Goal: Navigation & Orientation: Find specific page/section

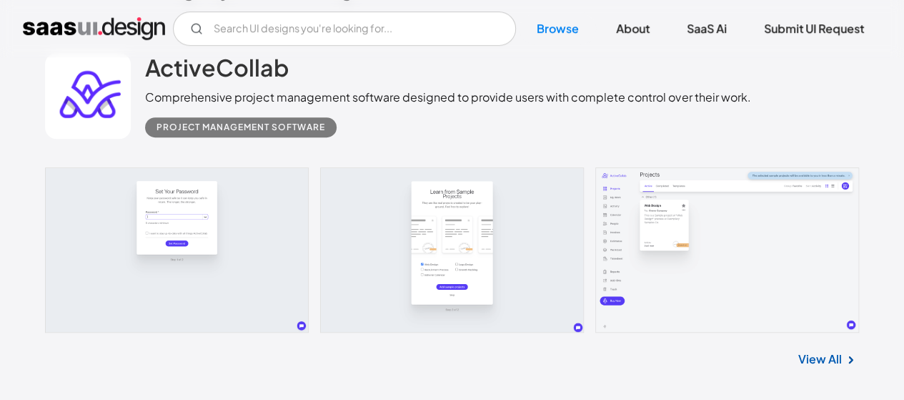
scroll to position [376, 0]
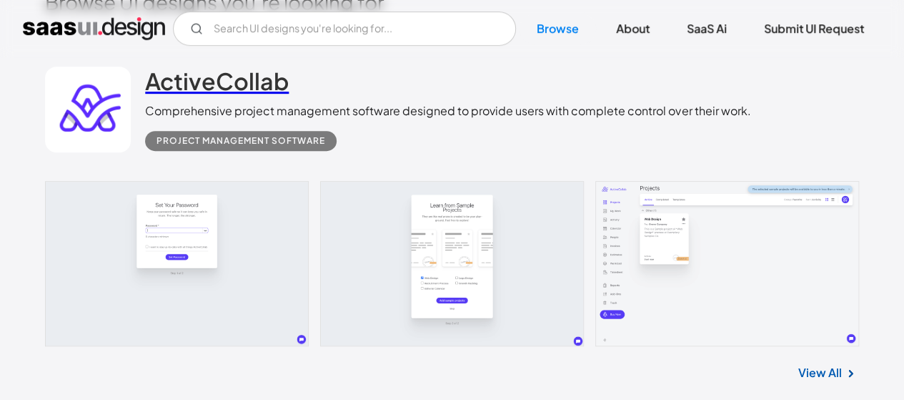
click at [179, 85] on h2 "ActiveCollab" at bounding box center [217, 80] width 144 height 29
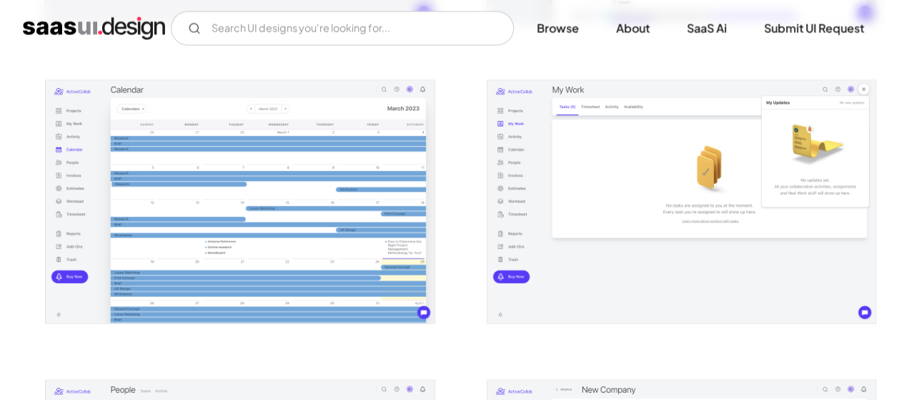
scroll to position [1432, 0]
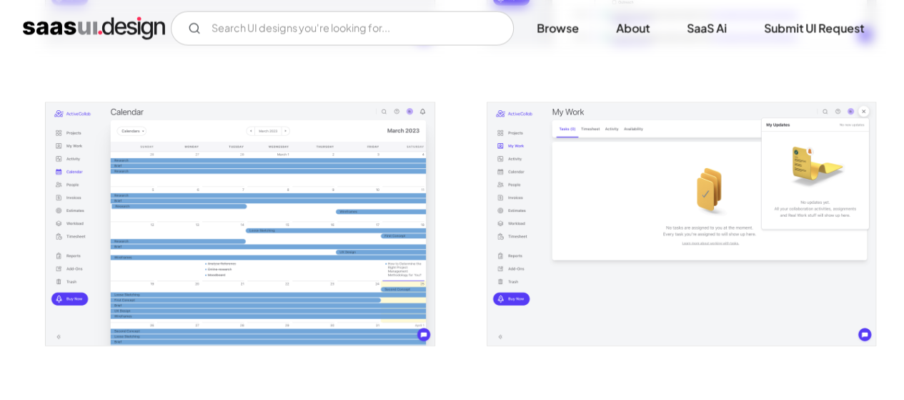
click at [53, 27] on img "home" at bounding box center [94, 28] width 142 height 23
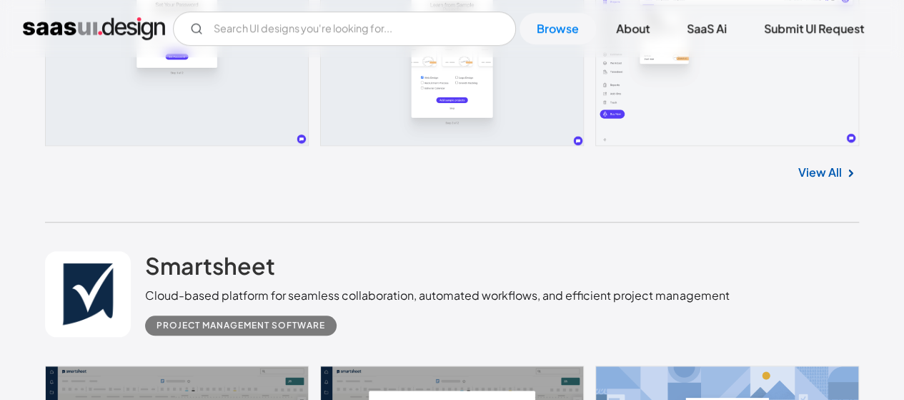
scroll to position [562, 0]
